Goal: Task Accomplishment & Management: Manage account settings

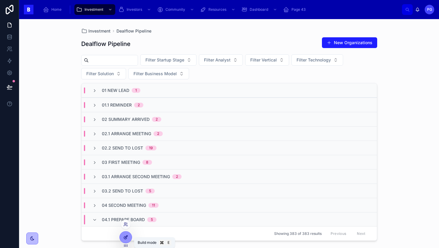
click at [126, 236] on icon at bounding box center [125, 237] width 5 height 5
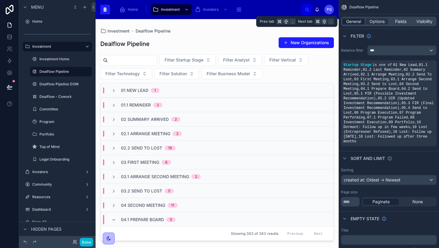
click at [355, 22] on span "General" at bounding box center [353, 22] width 15 height 6
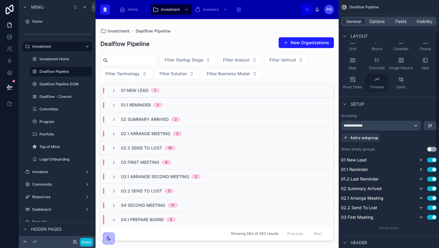
scroll to position [70, 0]
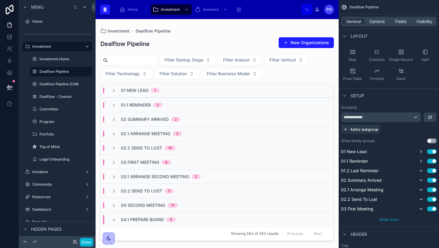
click at [385, 219] on span "Show more" at bounding box center [388, 219] width 19 height 4
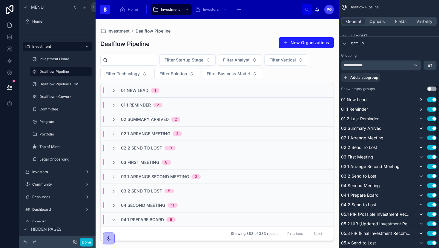
scroll to position [0, 0]
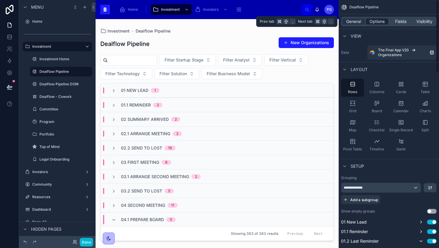
click at [382, 22] on span "Options" at bounding box center [376, 22] width 15 height 6
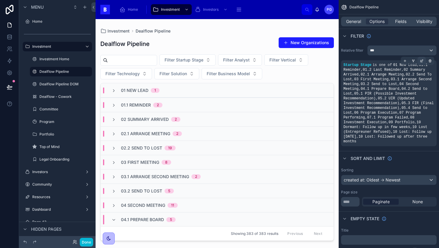
click at [421, 61] on icon "scrollable content" at bounding box center [422, 61] width 4 height 4
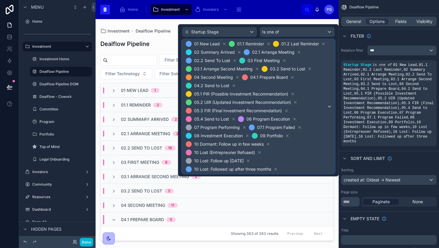
click at [329, 106] on div "01 New Lead 01.1 Reminder 01.2 Last Reminder 02 Summary Arrived 02.1 Arrange Me…" at bounding box center [258, 107] width 152 height 134
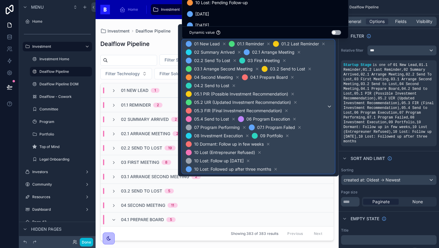
scroll to position [80, 0]
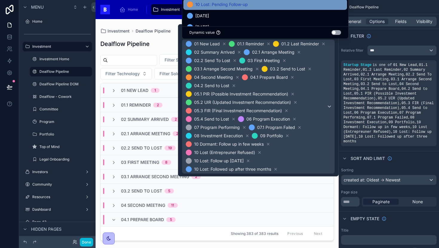
click at [257, 7] on div "10 Lost: Pending Follow-up" at bounding box center [265, 4] width 157 height 7
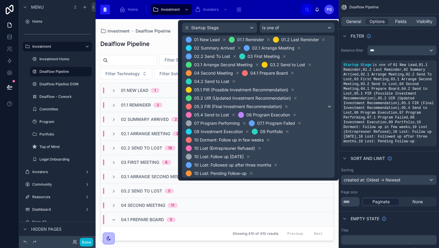
click at [337, 224] on div at bounding box center [217, 130] width 243 height 222
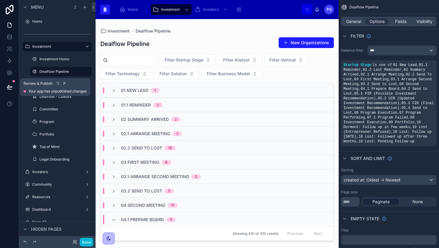
click at [9, 90] on icon at bounding box center [10, 87] width 6 height 6
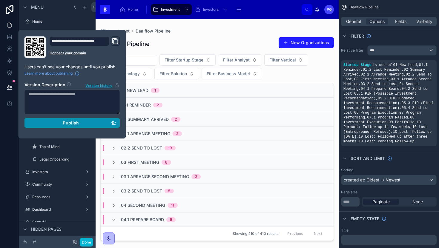
click at [61, 122] on div "Publish" at bounding box center [72, 122] width 88 height 5
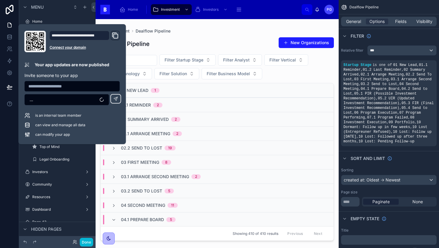
click at [215, 23] on div "Investment Dealflow Pipeline Dealflow Pipeline New Organizations Filter Startup…" at bounding box center [217, 130] width 243 height 222
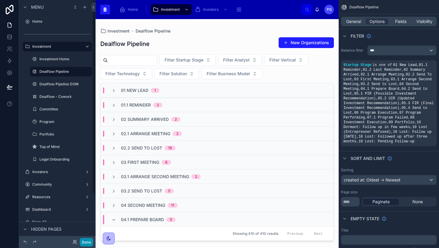
click at [87, 244] on button "Done" at bounding box center [86, 242] width 13 height 9
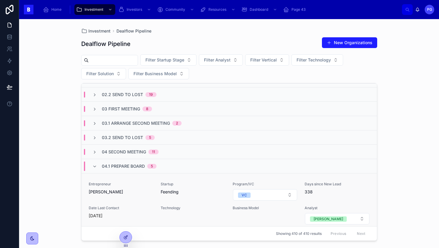
scroll to position [60, 0]
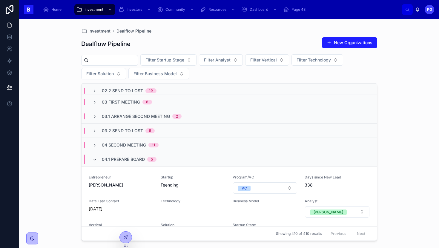
click at [97, 158] on icon at bounding box center [94, 159] width 5 height 5
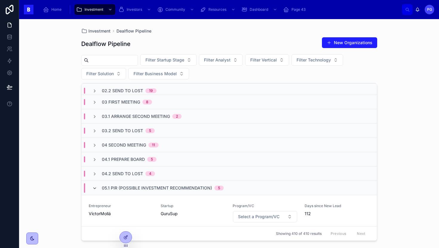
click at [96, 188] on icon at bounding box center [94, 188] width 5 height 5
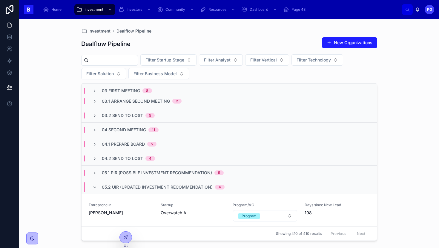
scroll to position [86, 0]
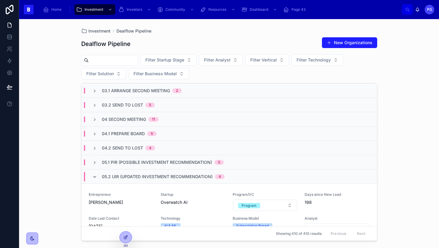
click at [93, 176] on icon at bounding box center [94, 177] width 5 height 5
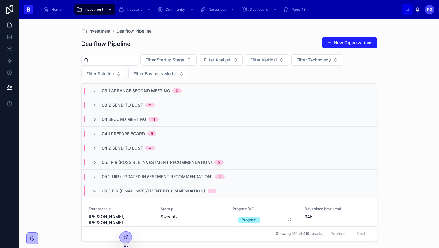
click at [101, 9] on span "Investment" at bounding box center [94, 9] width 19 height 5
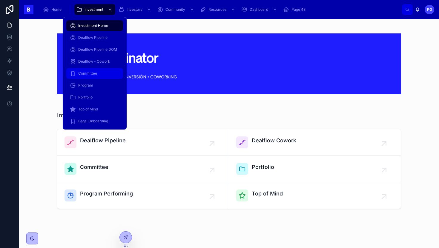
click at [95, 74] on span "Committee" at bounding box center [87, 73] width 19 height 5
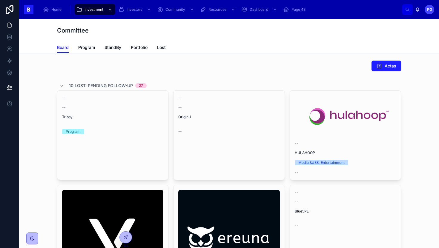
click at [59, 86] on icon at bounding box center [61, 86] width 5 height 5
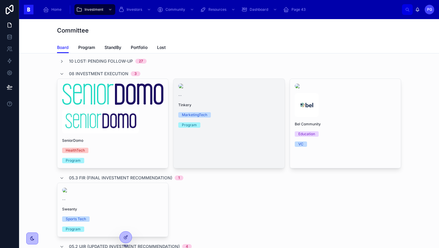
scroll to position [19, 0]
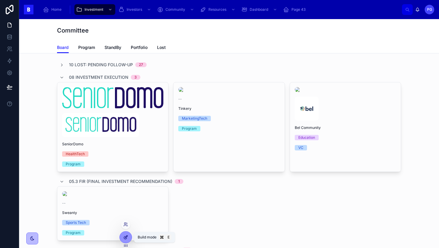
click at [126, 237] on icon at bounding box center [125, 237] width 5 height 5
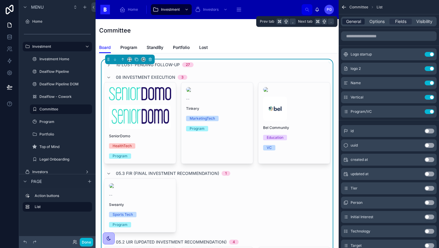
click at [358, 22] on span "General" at bounding box center [353, 22] width 15 height 6
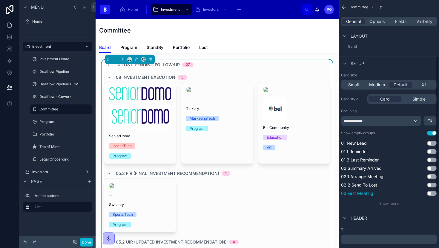
scroll to position [100, 0]
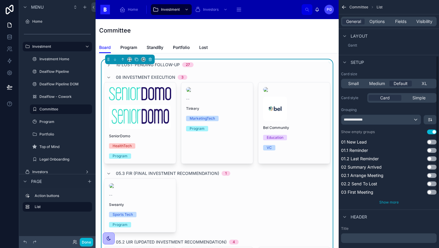
click at [386, 202] on span "Show more" at bounding box center [388, 202] width 19 height 4
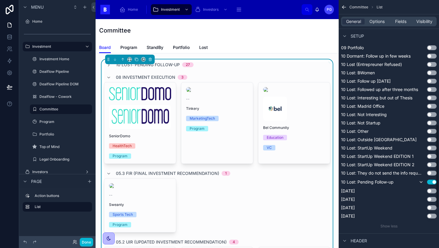
scroll to position [374, 0]
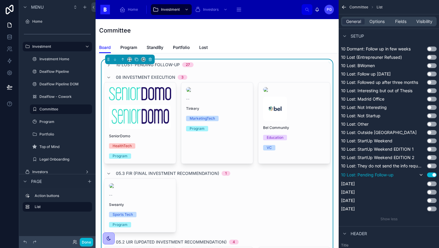
click at [431, 176] on button "Use setting" at bounding box center [432, 175] width 10 height 5
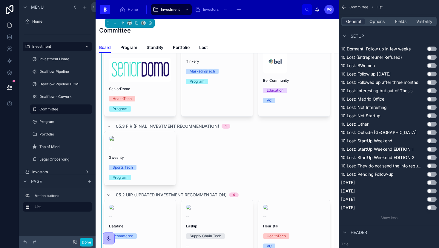
scroll to position [0, 0]
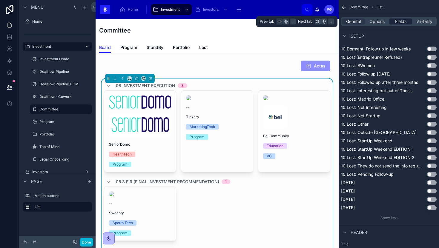
click at [403, 23] on span "Fields" at bounding box center [400, 22] width 11 height 6
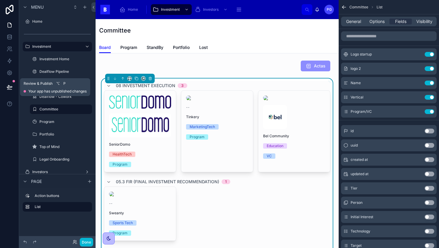
click at [8, 89] on icon at bounding box center [10, 87] width 6 height 6
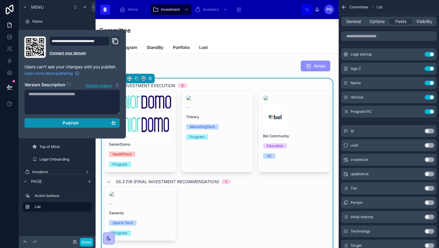
click at [53, 123] on div "Publish" at bounding box center [72, 122] width 88 height 5
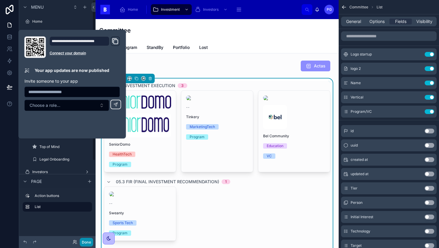
click at [88, 241] on button "Done" at bounding box center [86, 242] width 13 height 9
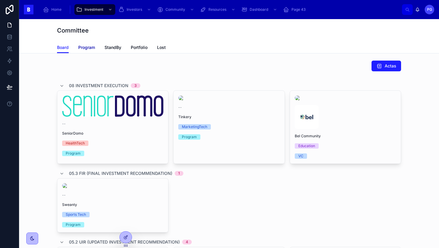
click at [83, 51] on link "Program" at bounding box center [86, 48] width 17 height 12
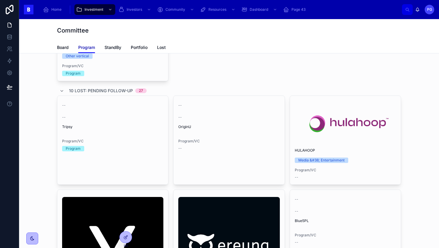
scroll to position [298, 0]
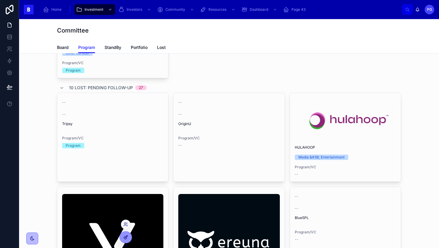
click at [128, 240] on icon at bounding box center [125, 237] width 5 height 5
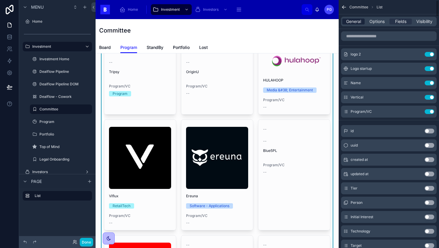
click at [358, 22] on span "General" at bounding box center [353, 22] width 15 height 6
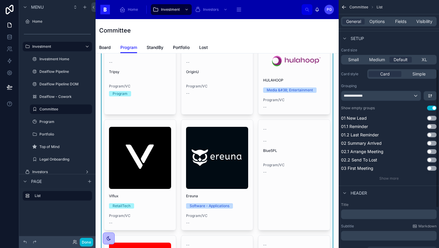
scroll to position [125, 0]
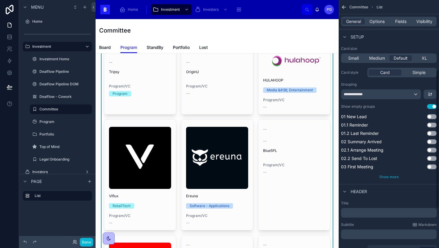
click at [390, 179] on span "Show more" at bounding box center [388, 177] width 19 height 4
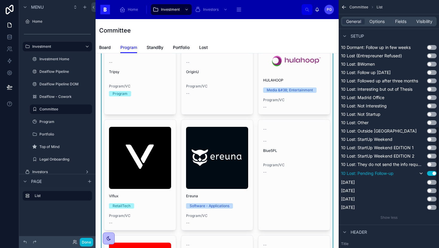
scroll to position [373, 0]
click at [431, 174] on button "Use setting" at bounding box center [432, 173] width 10 height 5
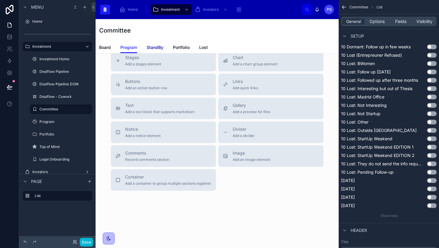
click at [154, 45] on span "StandBy" at bounding box center [155, 48] width 17 height 6
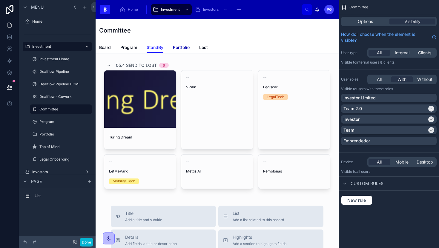
click at [183, 47] on span "Portfolio" at bounding box center [181, 48] width 17 height 6
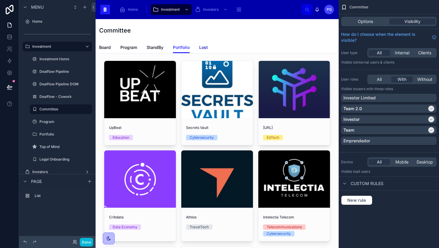
click at [203, 47] on span "Lost" at bounding box center [203, 48] width 9 height 6
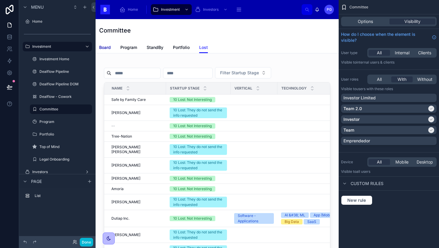
click at [106, 49] on span "Board" at bounding box center [105, 48] width 12 height 6
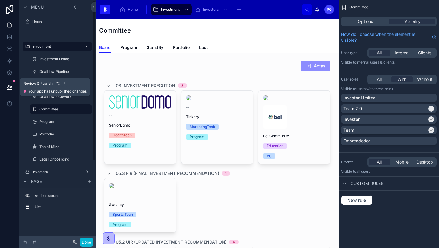
click at [13, 86] on button at bounding box center [9, 87] width 13 height 17
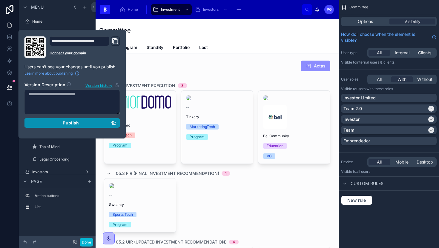
click at [53, 123] on div "Publish" at bounding box center [72, 122] width 88 height 5
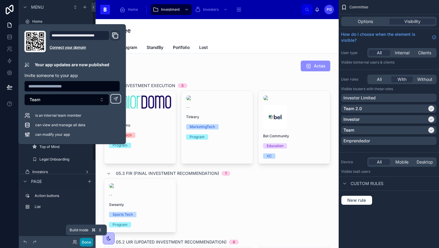
click at [90, 243] on button "Done" at bounding box center [86, 242] width 13 height 9
